Goal: Task Accomplishment & Management: Complete application form

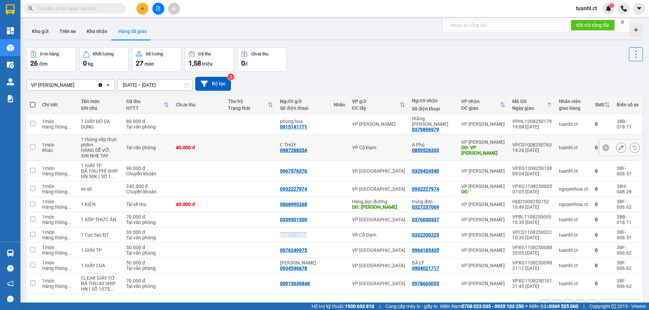
scroll to position [31, 0]
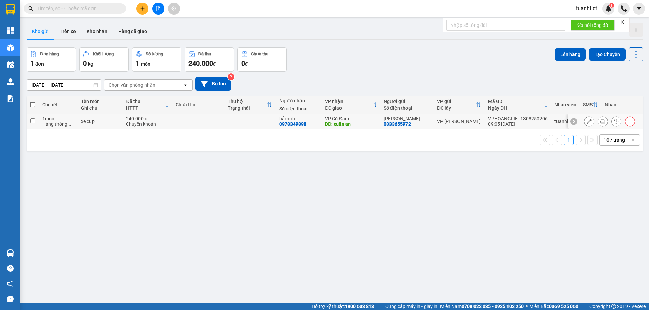
drag, startPoint x: 33, startPoint y: 118, endPoint x: 38, endPoint y: 118, distance: 5.8
click at [33, 118] on td at bounding box center [33, 121] width 12 height 15
checkbox input "true"
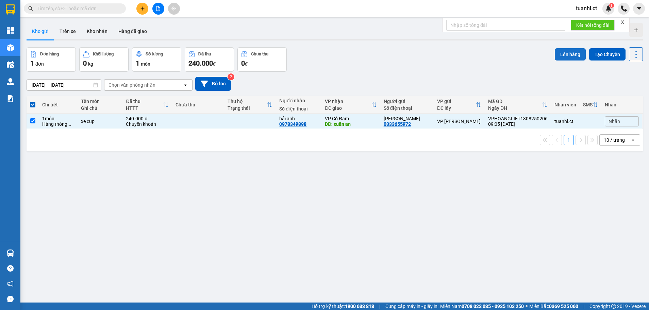
click at [572, 50] on button "Lên hàng" at bounding box center [570, 54] width 31 height 12
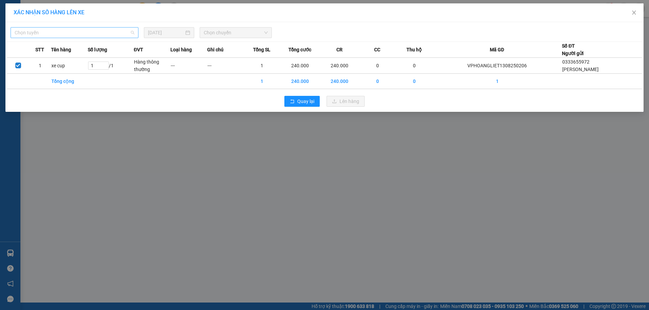
click at [100, 34] on span "Chọn tuyến" at bounding box center [75, 33] width 120 height 10
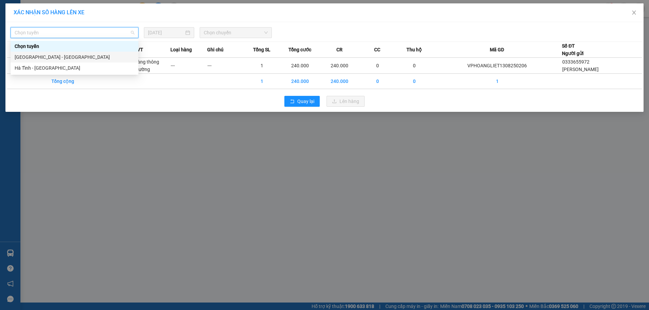
click at [63, 57] on div "[GEOGRAPHIC_DATA] - [GEOGRAPHIC_DATA]" at bounding box center [75, 56] width 120 height 7
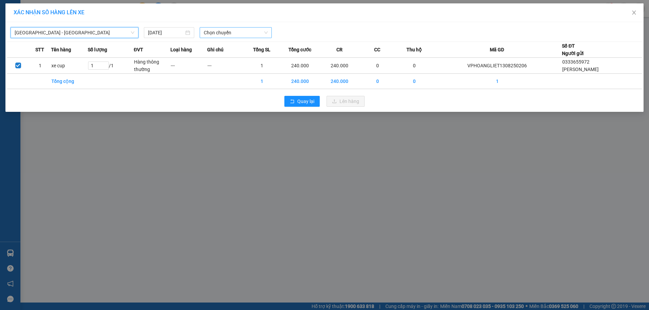
click at [252, 33] on span "Chọn chuyến" at bounding box center [236, 33] width 64 height 10
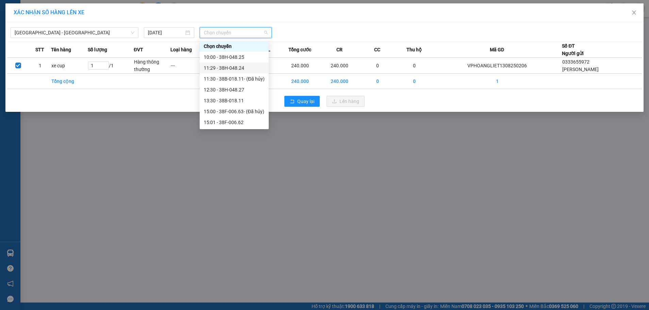
click at [236, 68] on div "11:29 - 38H-048.24" at bounding box center [234, 67] width 61 height 7
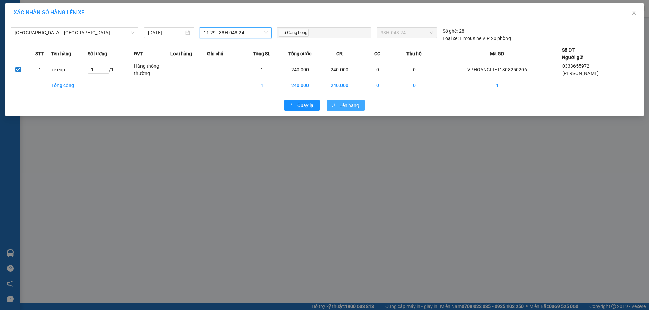
click at [343, 108] on span "Lên hàng" at bounding box center [350, 105] width 20 height 7
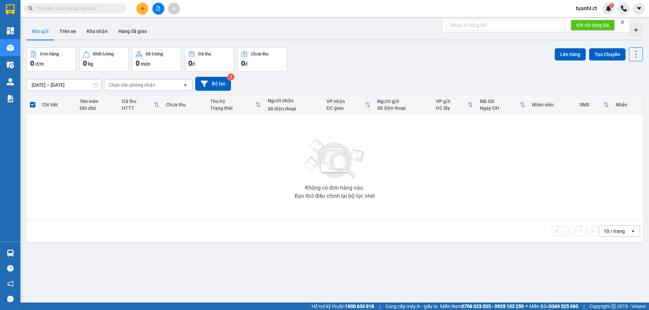
click at [142, 10] on icon "plus" at bounding box center [142, 8] width 5 height 5
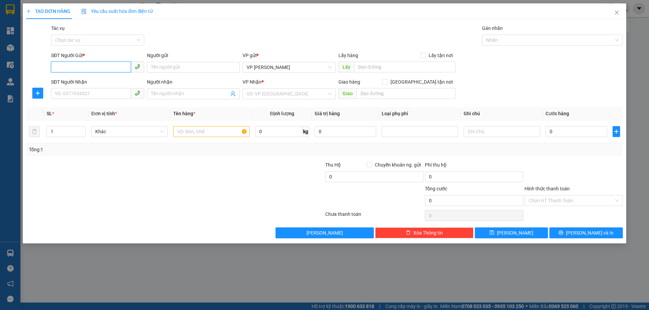
click at [71, 68] on input "SĐT Người Gửi *" at bounding box center [91, 67] width 80 height 11
click at [66, 78] on div "0916983666 - [GEOGRAPHIC_DATA]" at bounding box center [97, 80] width 85 height 7
type input "0916983666"
type input "C HÒA"
type input "0962162737"
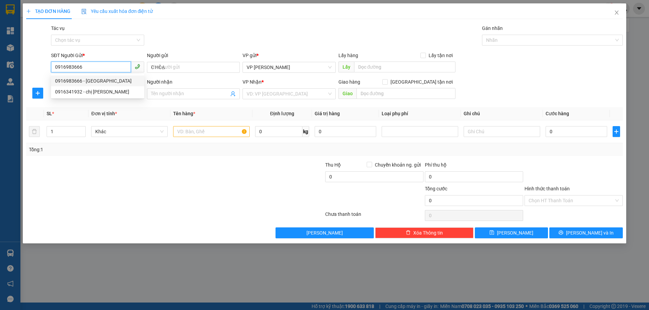
type input "chị ạnh"
type input "[PERSON_NAME]"
type input "80.000"
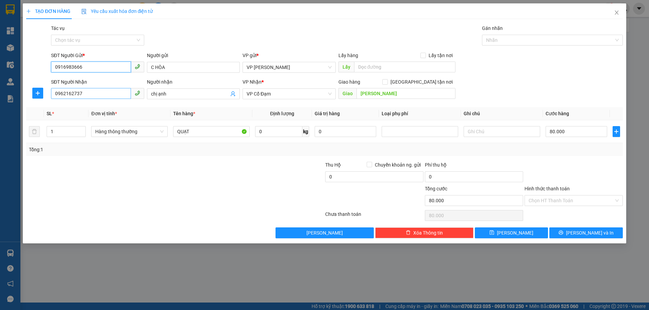
type input "0916983666"
click at [88, 98] on input "0962162737" at bounding box center [91, 93] width 80 height 11
click at [76, 109] on div "0962162737 - chị [PERSON_NAME]" at bounding box center [97, 107] width 85 height 7
click at [577, 135] on input "80.000" at bounding box center [577, 131] width 62 height 11
type input "0"
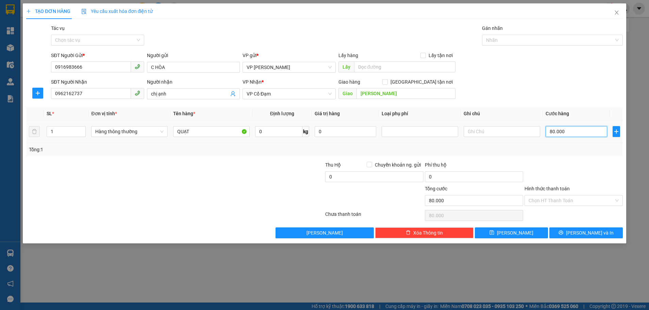
type input "0"
click at [552, 132] on input "0" at bounding box center [577, 131] width 62 height 11
click at [551, 132] on input "0" at bounding box center [577, 131] width 62 height 11
type input "30"
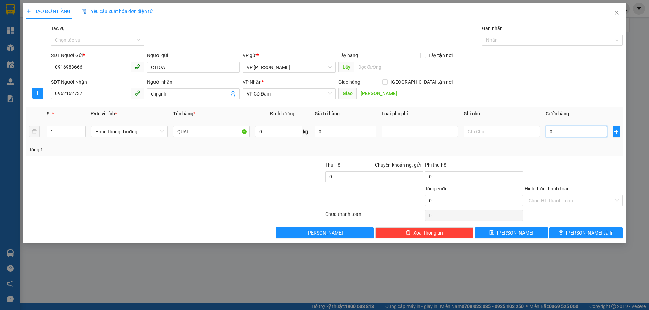
type input "30"
type input "30.000"
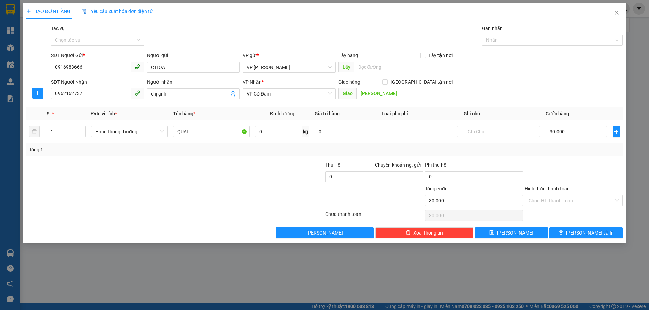
click at [558, 168] on div at bounding box center [574, 173] width 100 height 24
click at [580, 203] on input "Hình thức thanh toán" at bounding box center [571, 201] width 85 height 10
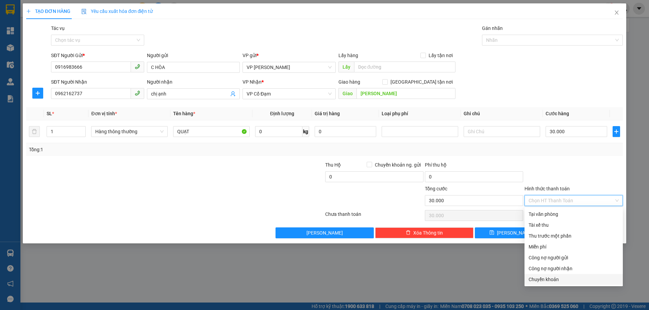
click at [563, 279] on div "Chuyển khoản" at bounding box center [574, 279] width 90 height 7
type input "0"
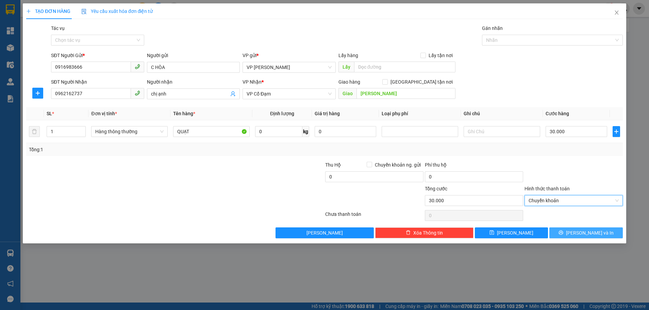
click at [564, 232] on icon "printer" at bounding box center [561, 232] width 5 height 5
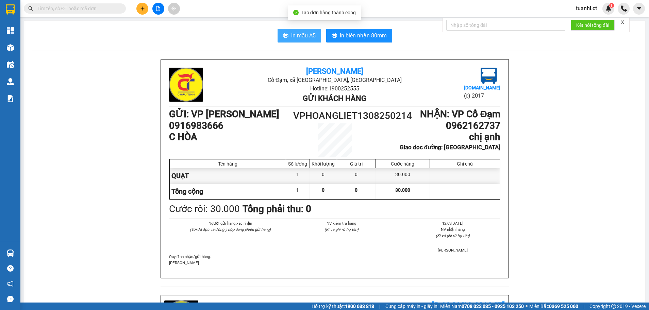
click at [300, 35] on span "In mẫu A5" at bounding box center [303, 35] width 25 height 9
